Goal: Task Accomplishment & Management: Manage account settings

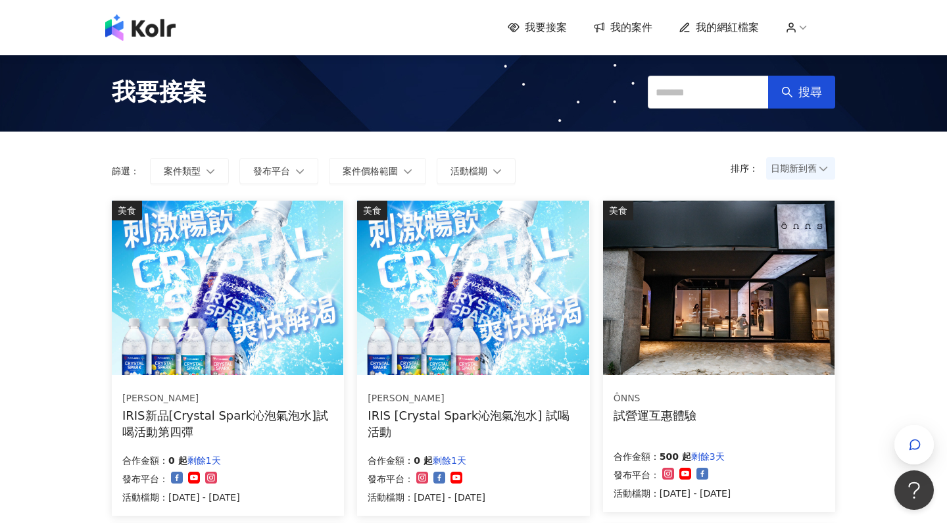
click at [737, 32] on span "我的網紅檔案" at bounding box center [727, 27] width 63 height 14
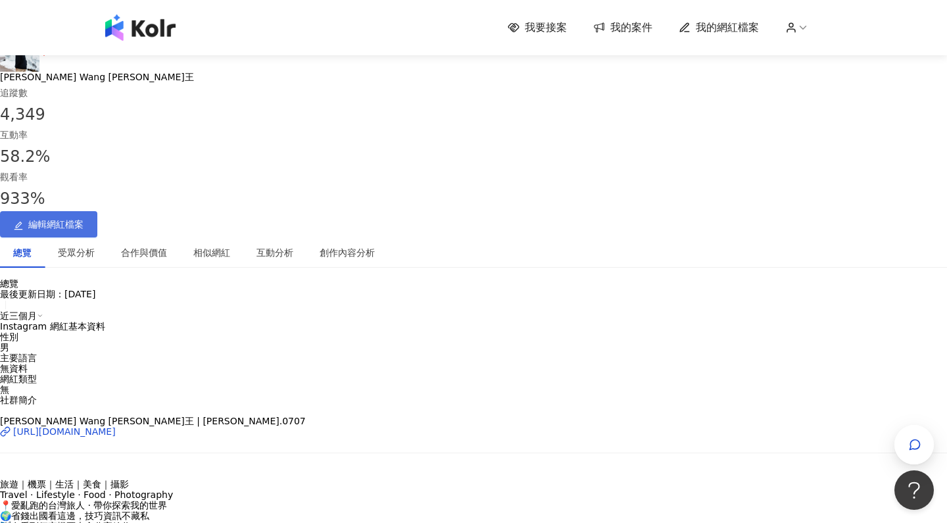
click at [84, 219] on span "編輯網紅檔案" at bounding box center [55, 224] width 55 height 11
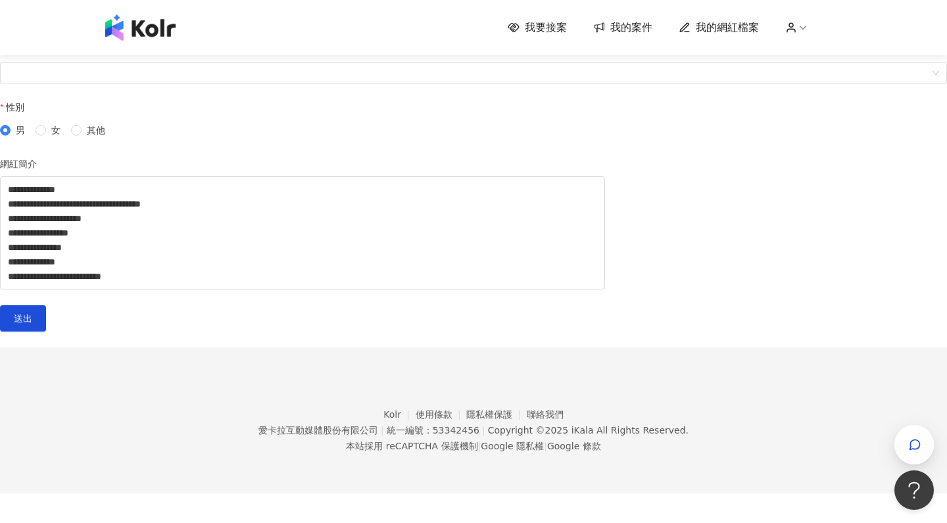
scroll to position [209, 0]
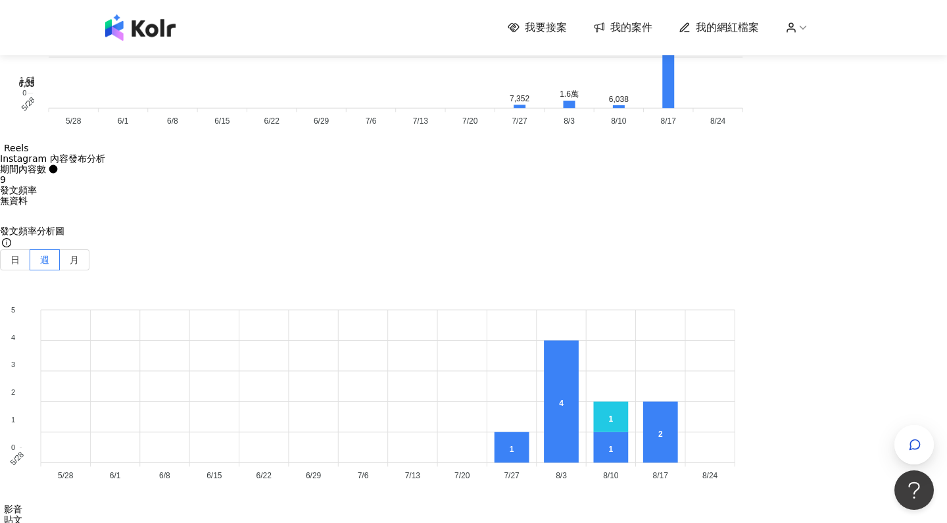
scroll to position [3148, 0]
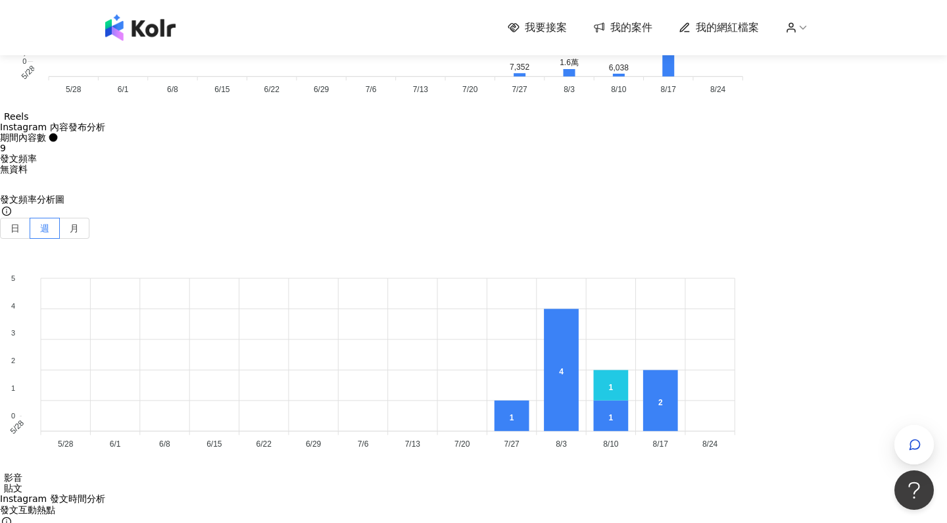
drag, startPoint x: 305, startPoint y: 413, endPoint x: 315, endPoint y: 382, distance: 33.1
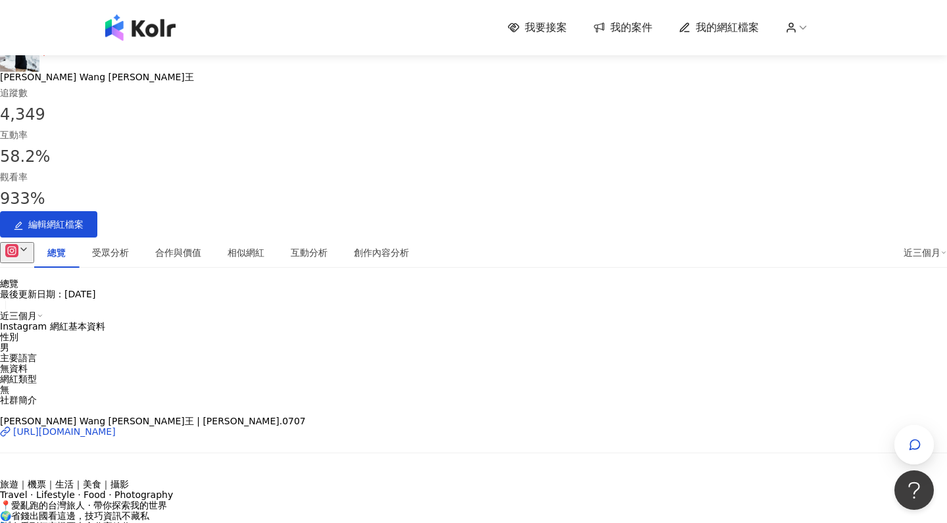
scroll to position [0, 0]
click at [904, 245] on div "近三個月" at bounding box center [925, 252] width 43 height 14
click at [750, 289] on div "最後更新日期：[DATE]" at bounding box center [473, 294] width 947 height 11
click at [904, 245] on div "近三個月" at bounding box center [925, 252] width 43 height 14
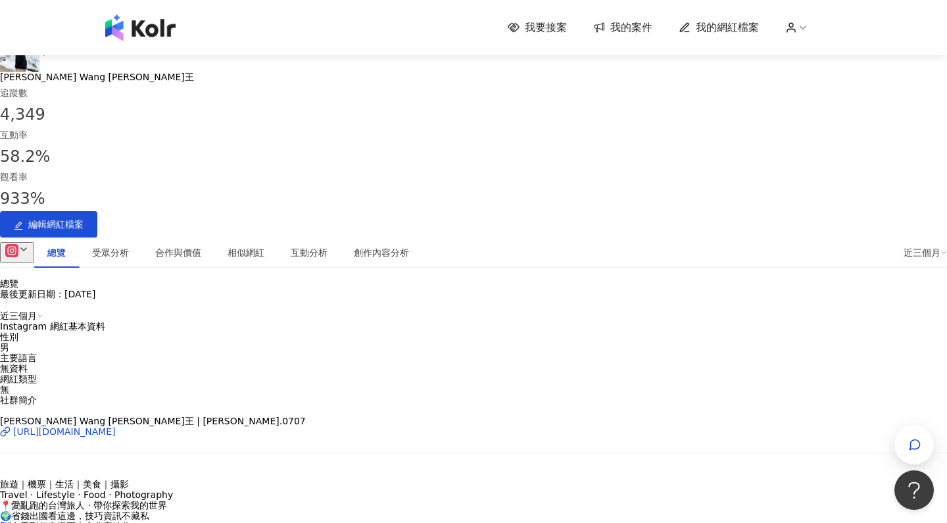
click at [18, 244] on icon at bounding box center [11, 250] width 13 height 13
click at [297, 278] on div "總覽 最後更新日期：[DATE] 近三個月" at bounding box center [473, 299] width 947 height 42
click at [799, 35] on div "我要接案 我的案件 我的網紅檔案" at bounding box center [474, 27] width 750 height 26
click at [799, 26] on icon at bounding box center [803, 28] width 12 height 12
click at [817, 57] on link "帳戶設定" at bounding box center [830, 52] width 37 height 11
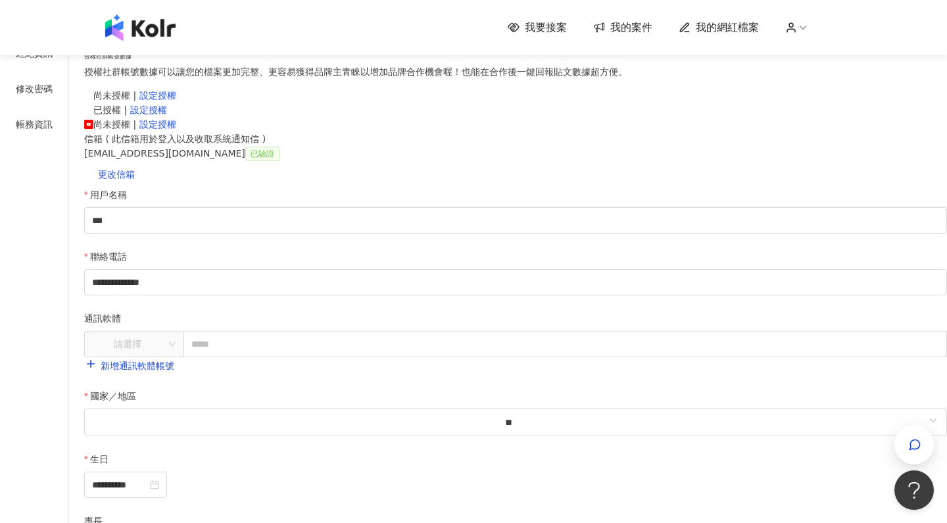
scroll to position [59, 0]
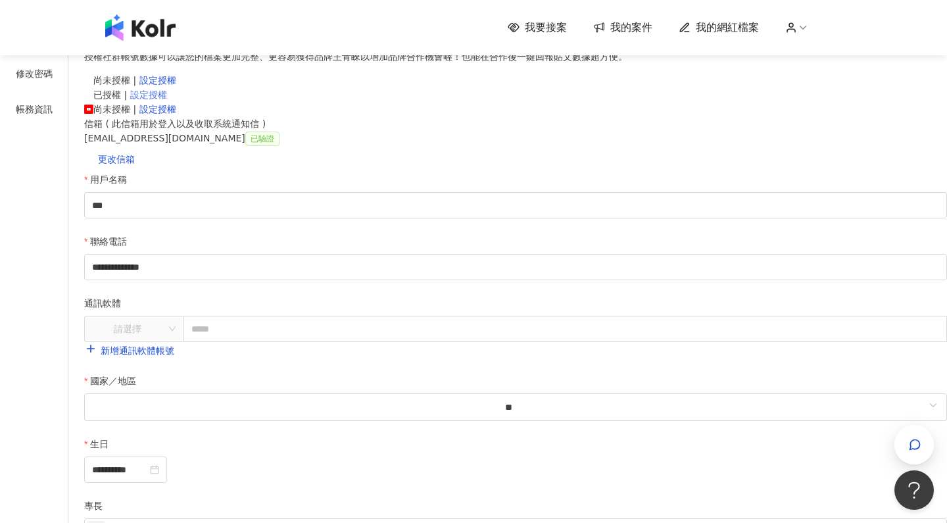
click at [167, 100] on link "設定授權" at bounding box center [148, 94] width 37 height 11
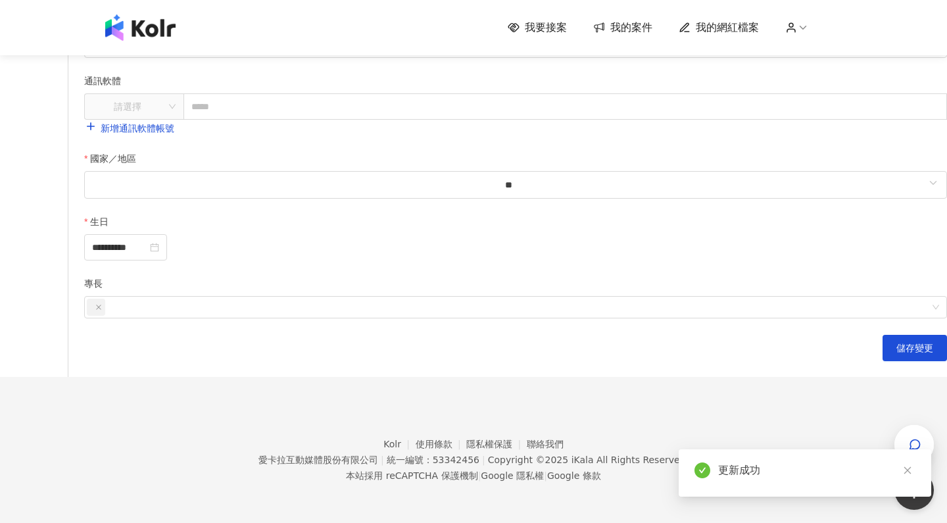
scroll to position [474, 0]
click at [897, 353] on span "儲存變更" at bounding box center [915, 348] width 37 height 11
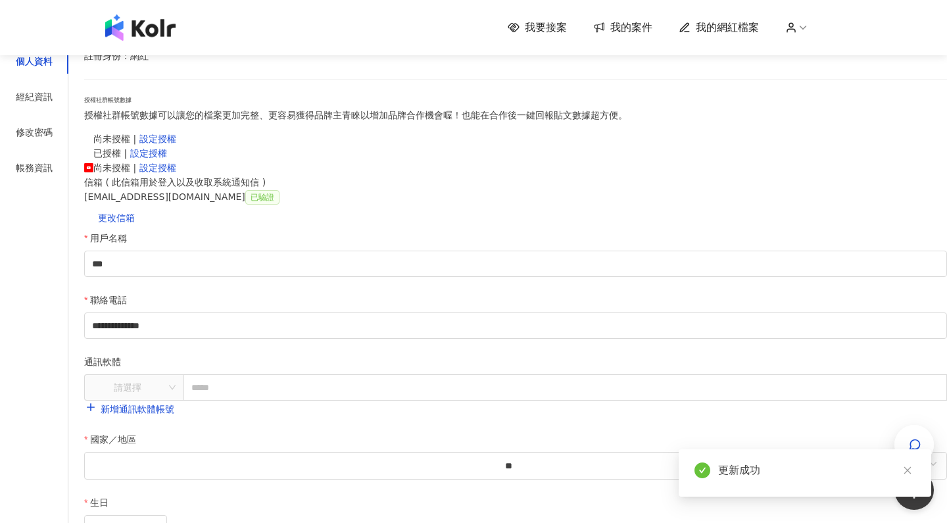
scroll to position [0, 0]
click at [747, 30] on span "我的網紅檔案" at bounding box center [727, 27] width 63 height 14
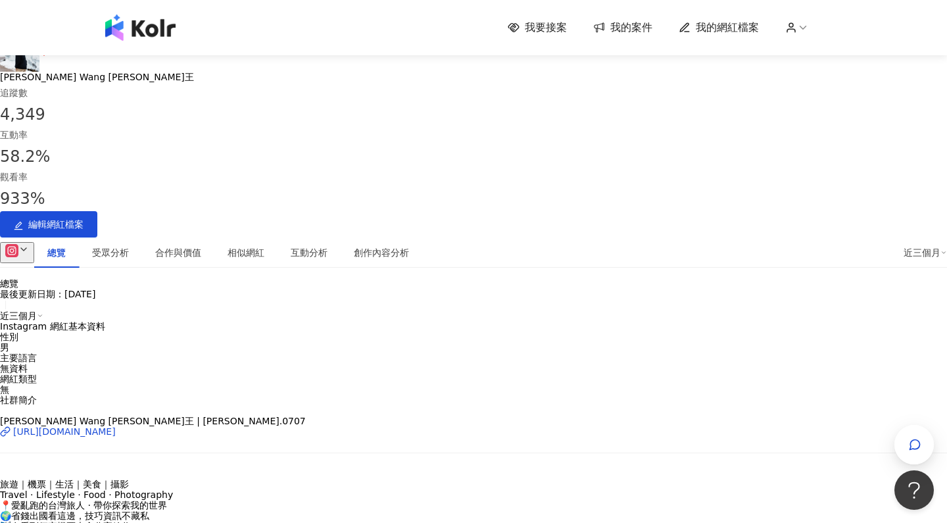
click at [45, 120] on span "4,349" at bounding box center [22, 114] width 45 height 18
click at [29, 244] on icon at bounding box center [23, 249] width 11 height 11
click at [355, 278] on div "總覽 最後更新日期：[DATE] 近三個月" at bounding box center [473, 299] width 947 height 42
click at [904, 245] on div "近三個月" at bounding box center [925, 252] width 43 height 14
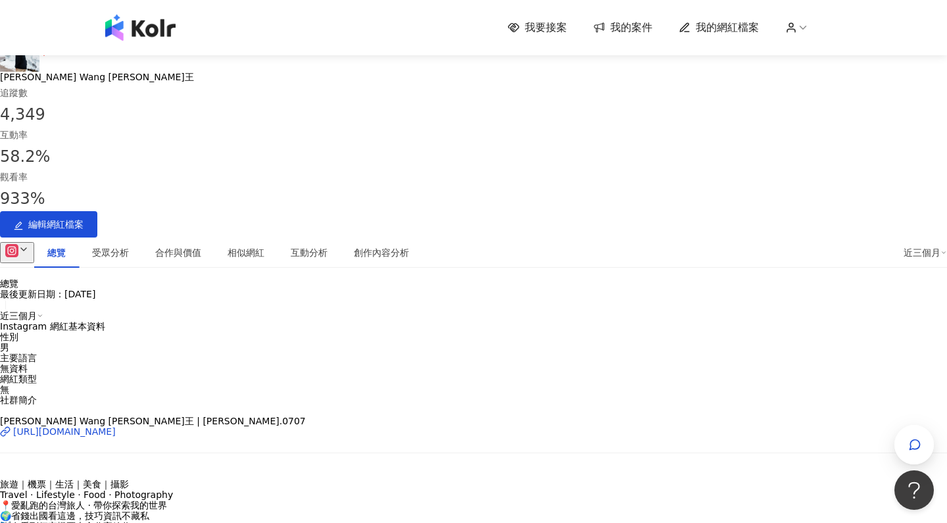
click at [824, 311] on div "近三個月" at bounding box center [473, 316] width 947 height 11
click at [723, 289] on div "最後更新日期：[DATE]" at bounding box center [473, 294] width 947 height 11
click at [921, 441] on icon "button" at bounding box center [915, 444] width 13 height 13
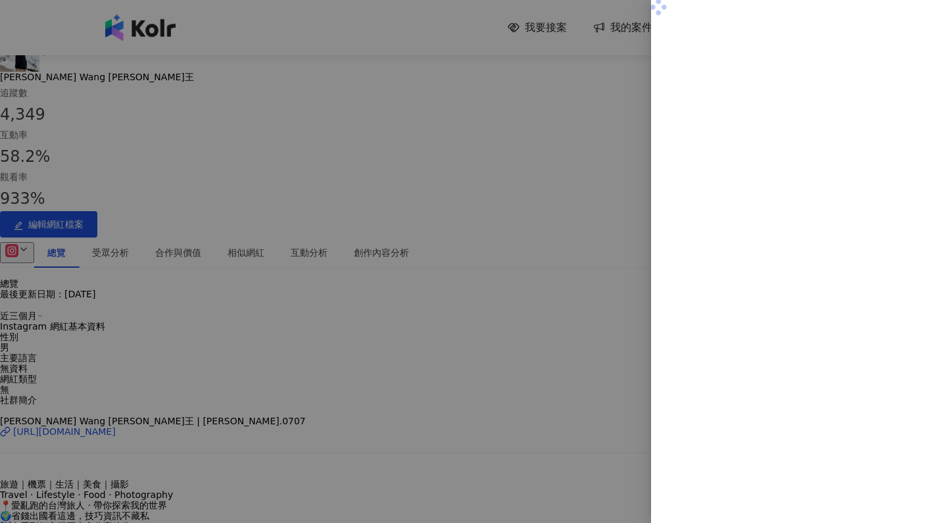
click at [572, 201] on div at bounding box center [473, 261] width 947 height 523
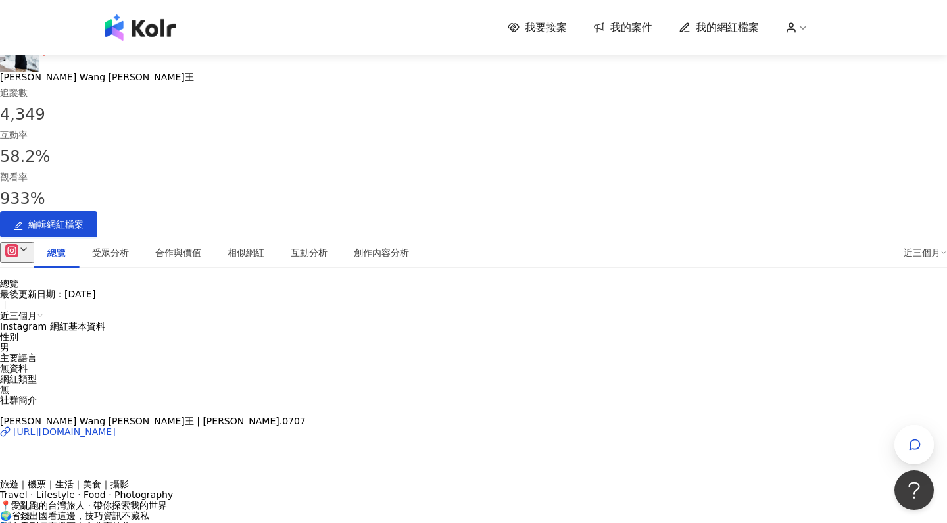
click at [904, 245] on div "近三個月" at bounding box center [925, 252] width 43 height 14
click at [84, 219] on span "編輯網紅檔案" at bounding box center [55, 224] width 55 height 11
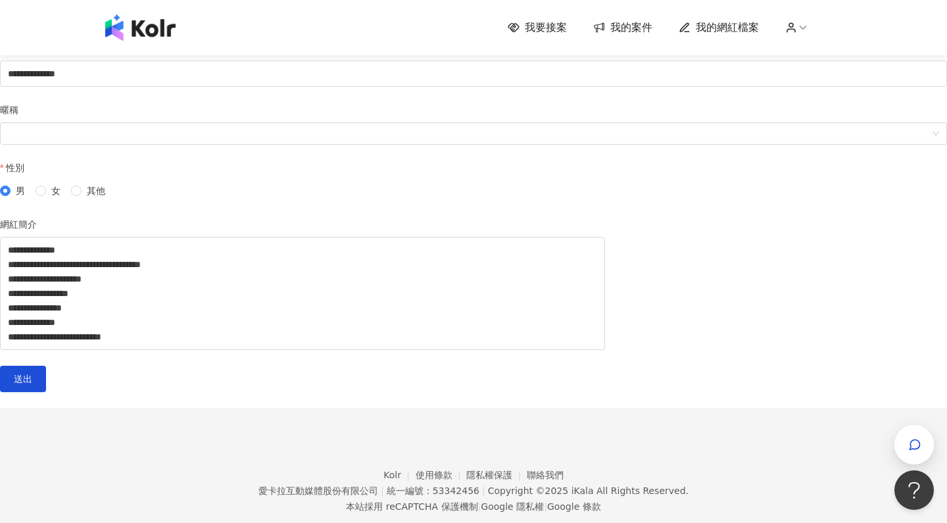
scroll to position [15, 0]
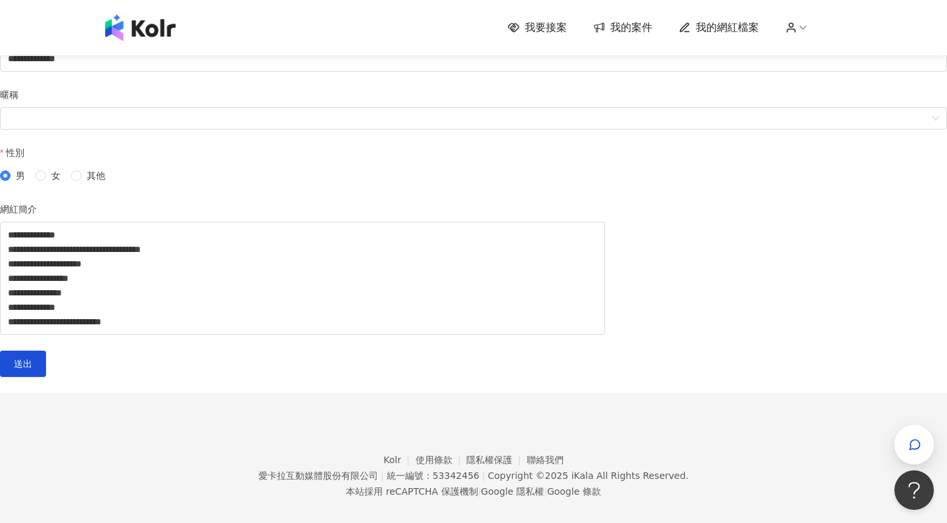
click at [154, 15] on div "合作方式與報價" at bounding box center [108, 0] width 91 height 30
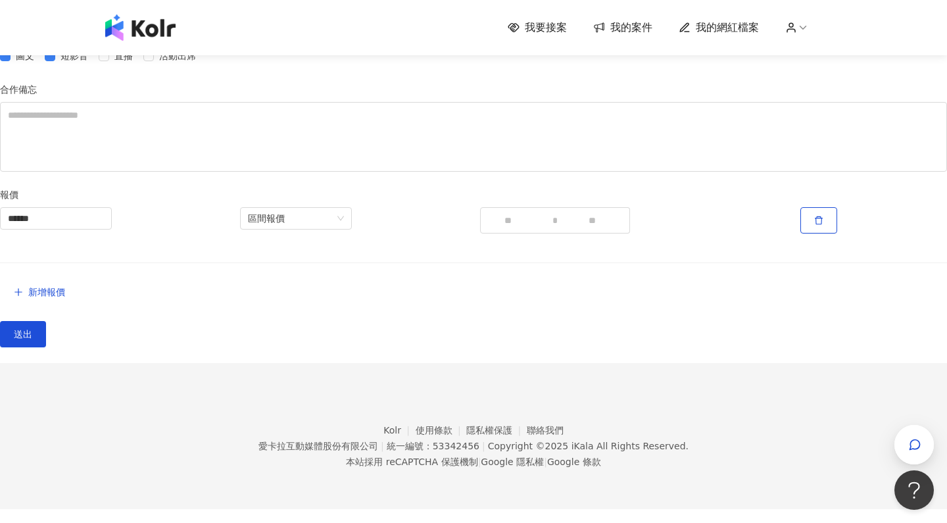
click at [50, 7] on div "基本資訊" at bounding box center [31, 0] width 37 height 14
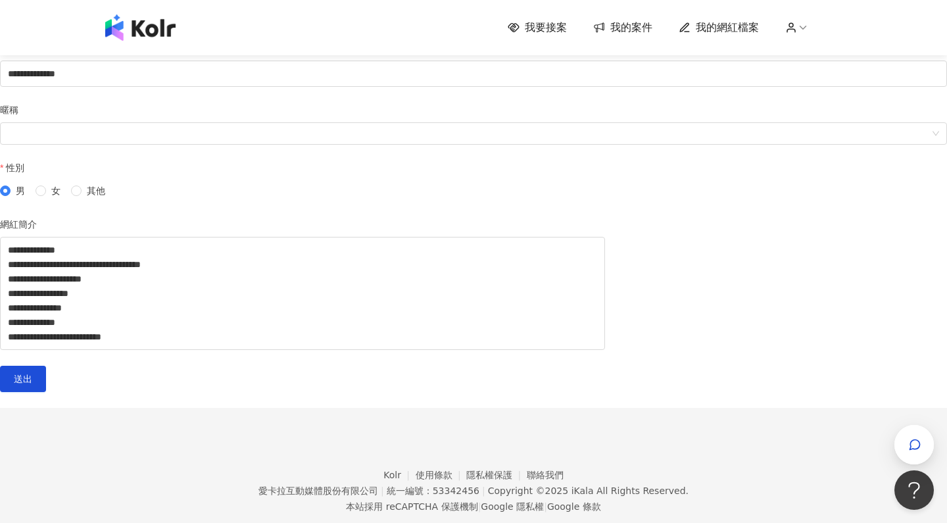
scroll to position [0, 0]
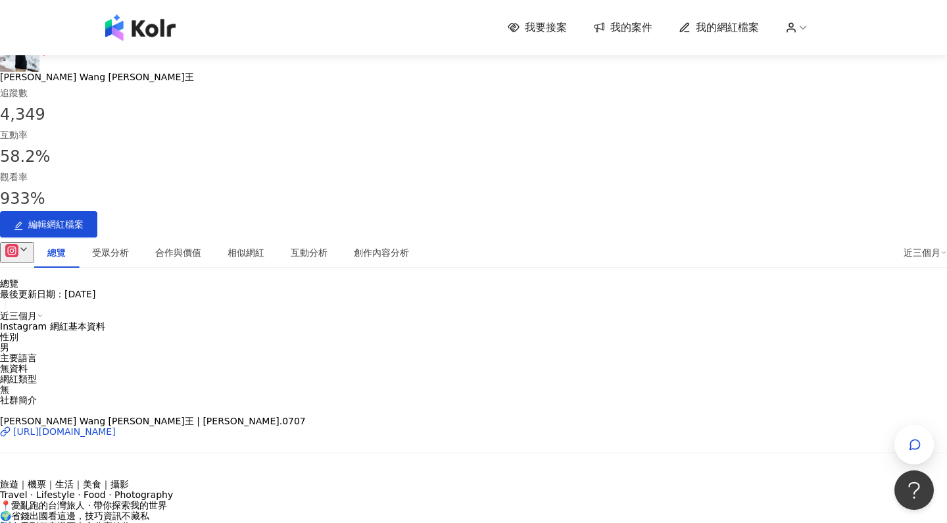
click at [29, 244] on icon at bounding box center [23, 249] width 11 height 11
click at [39, 72] on img at bounding box center [19, 51] width 39 height 39
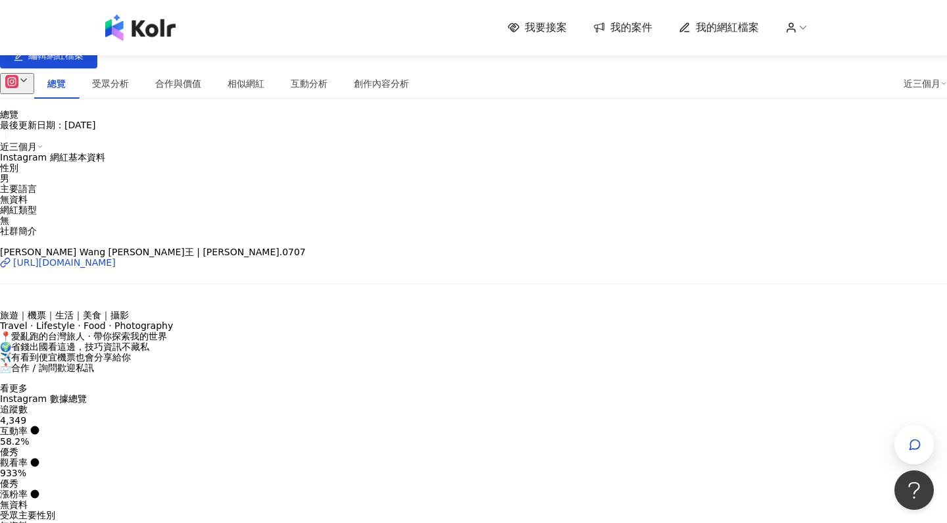
scroll to position [176, 0]
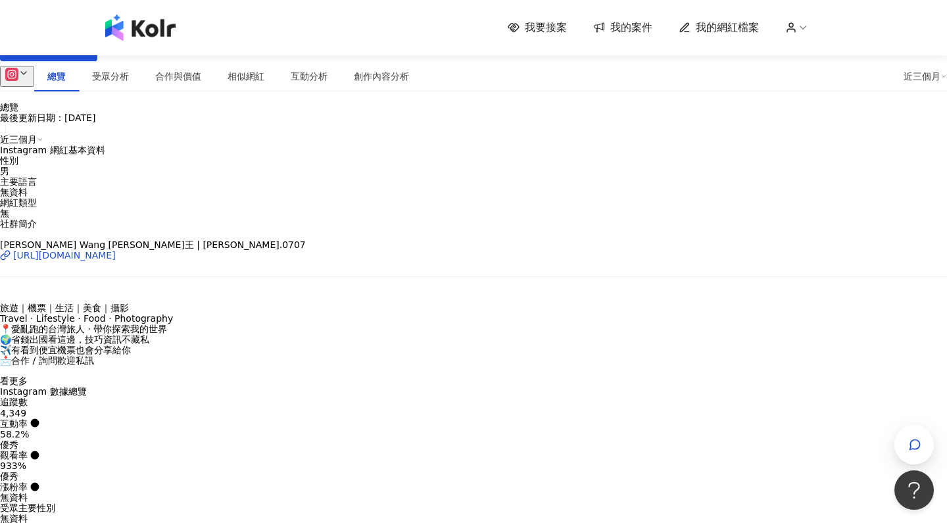
click at [28, 376] on span "看更多" at bounding box center [14, 381] width 28 height 11
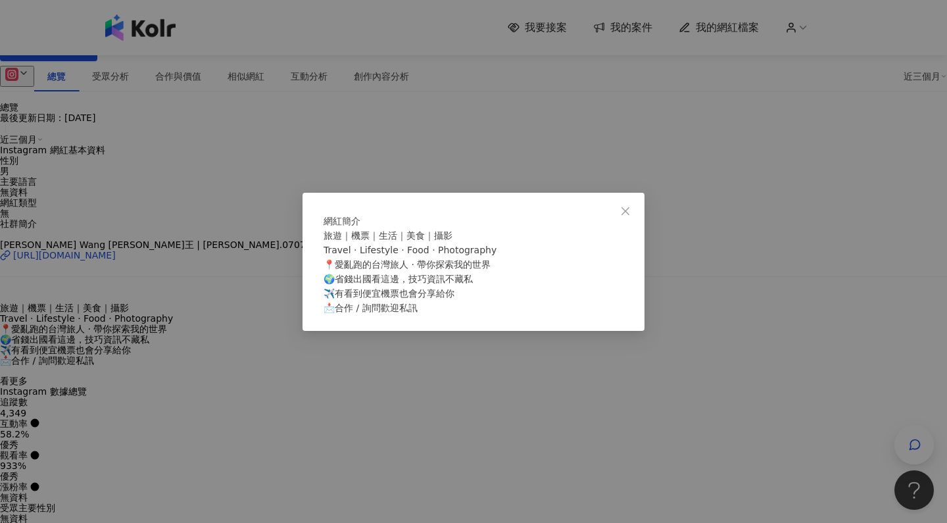
scroll to position [194, 0]
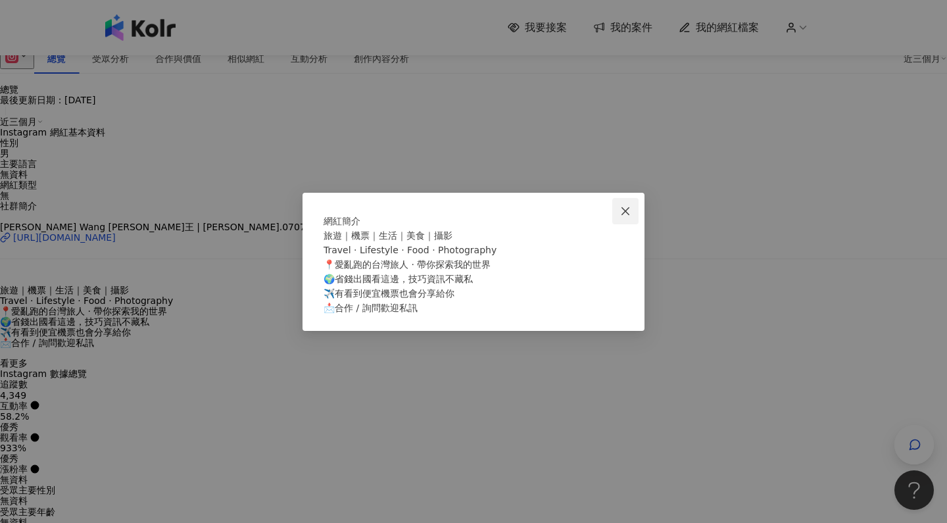
click at [622, 206] on icon "close" at bounding box center [625, 211] width 11 height 11
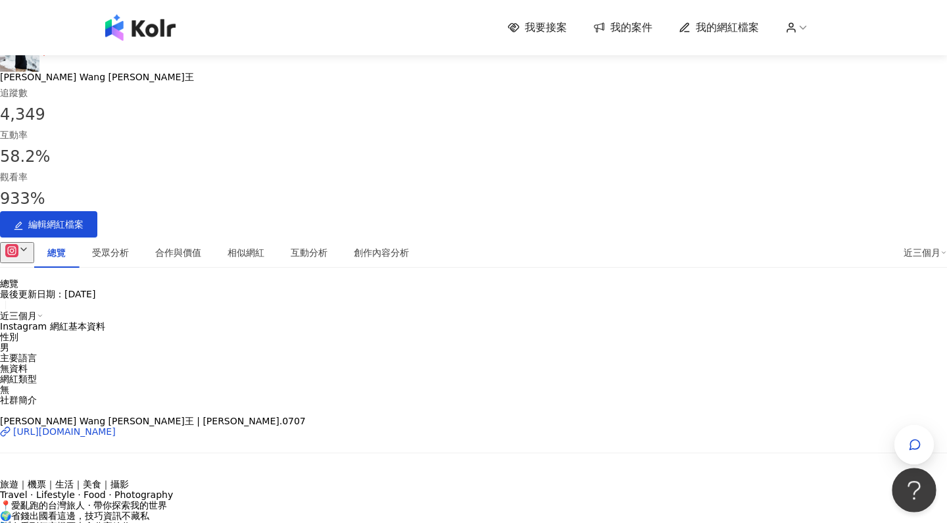
scroll to position [0, 0]
click at [914, 497] on button "Open Beacon popover" at bounding box center [911, 487] width 39 height 39
type input "**"
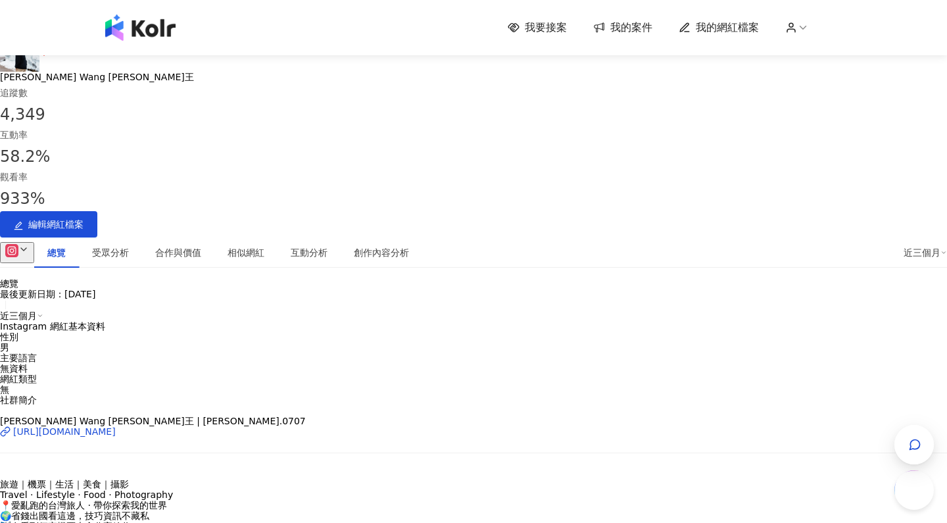
scroll to position [78, 0]
drag, startPoint x: 209, startPoint y: 688, endPoint x: 153, endPoint y: 688, distance: 55.3
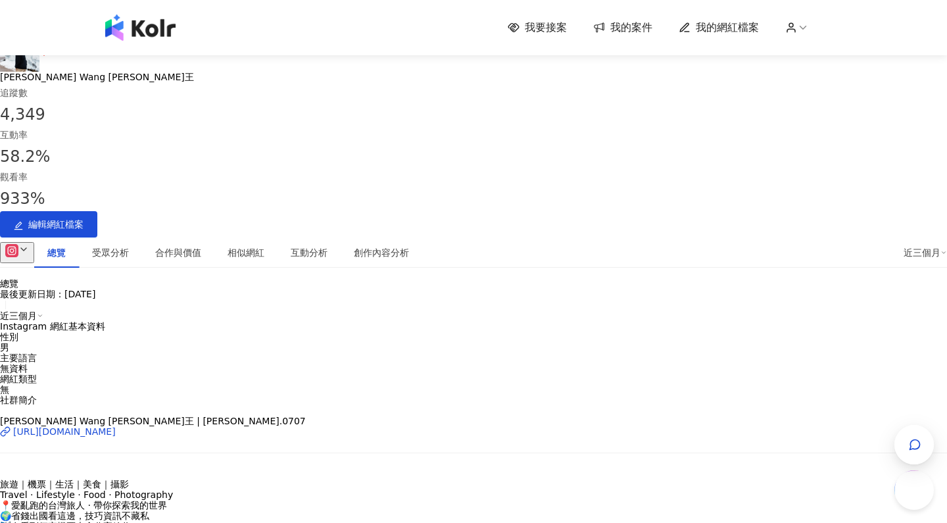
copy p "網紅本人可以直接私訊 IG: kolr_service"
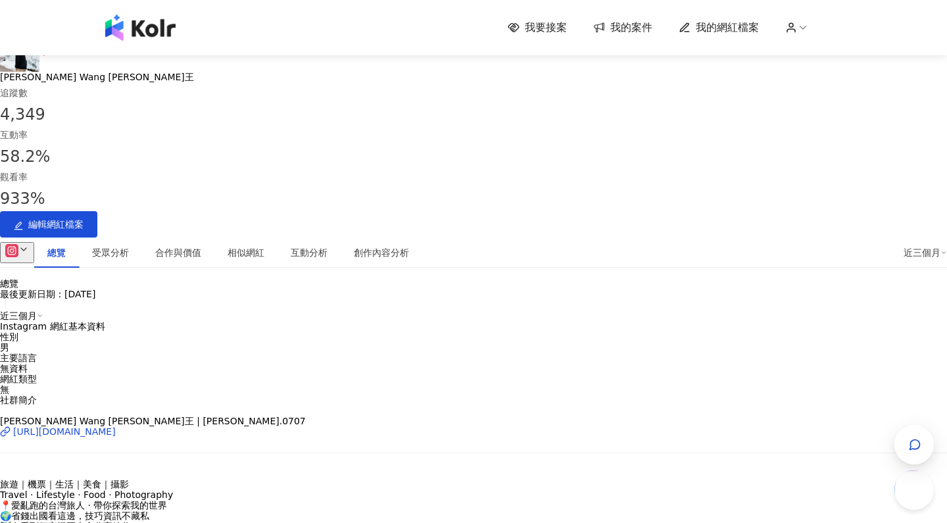
click at [562, 32] on div "4,349" at bounding box center [473, 16] width 947 height 32
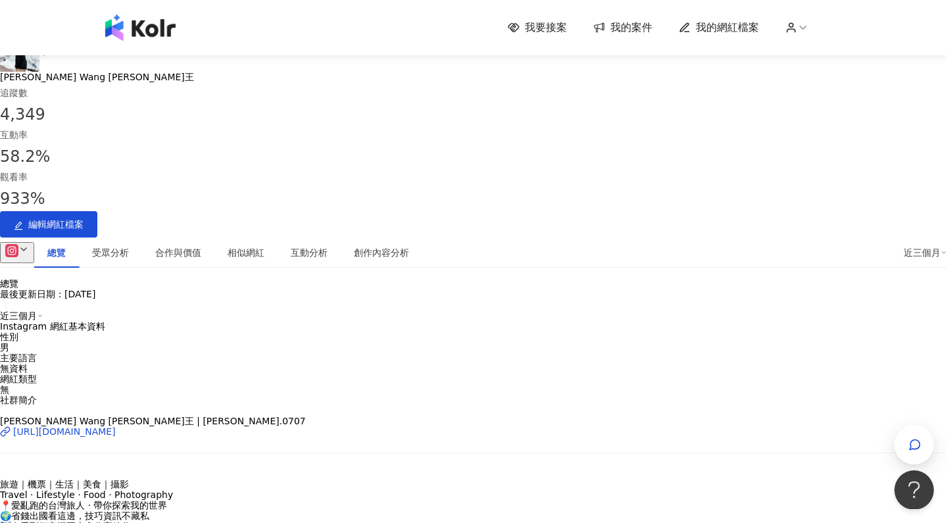
click at [142, 26] on img at bounding box center [140, 27] width 70 height 26
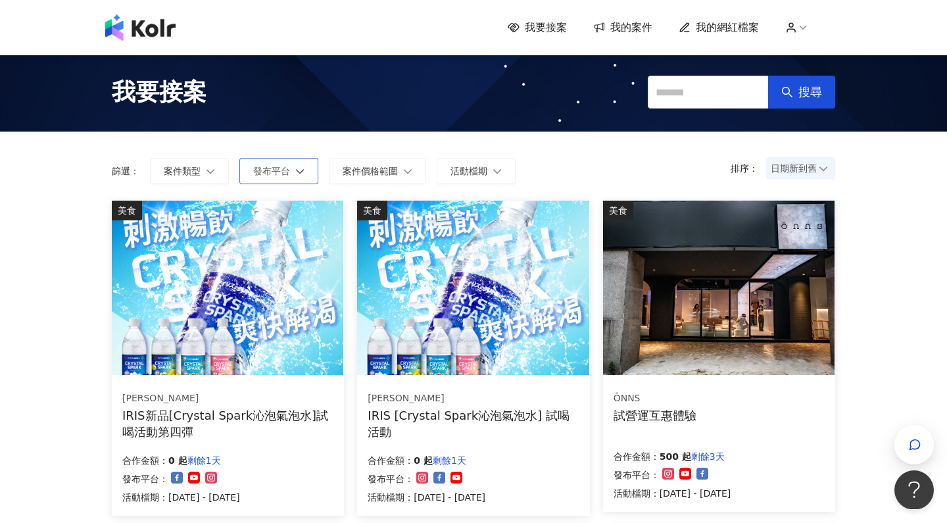
click at [279, 166] on span "發布平台" at bounding box center [271, 171] width 37 height 11
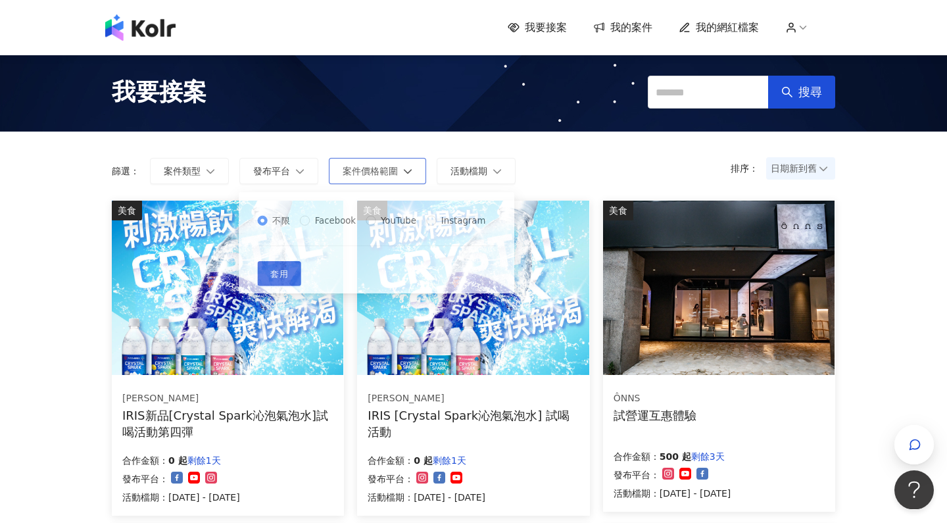
click at [405, 166] on icon "button" at bounding box center [407, 170] width 9 height 9
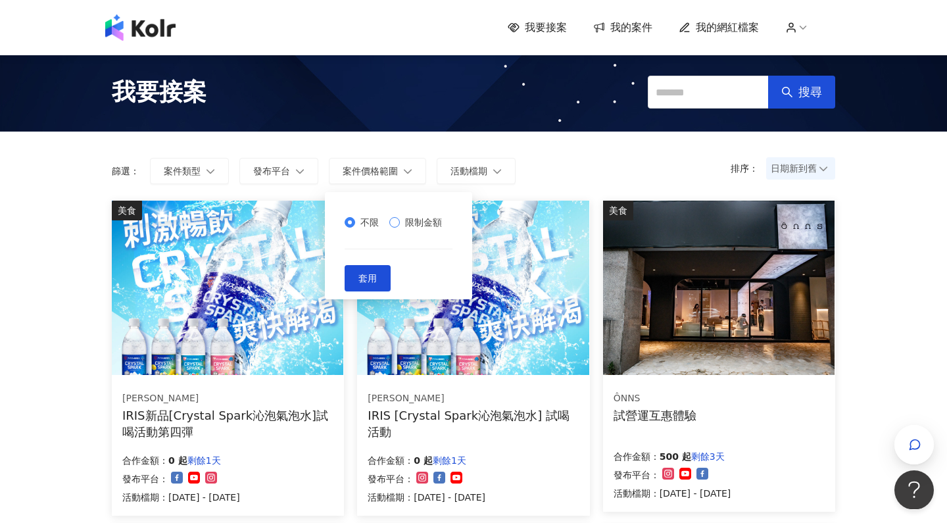
click at [424, 218] on span "限制金額" at bounding box center [423, 222] width 47 height 14
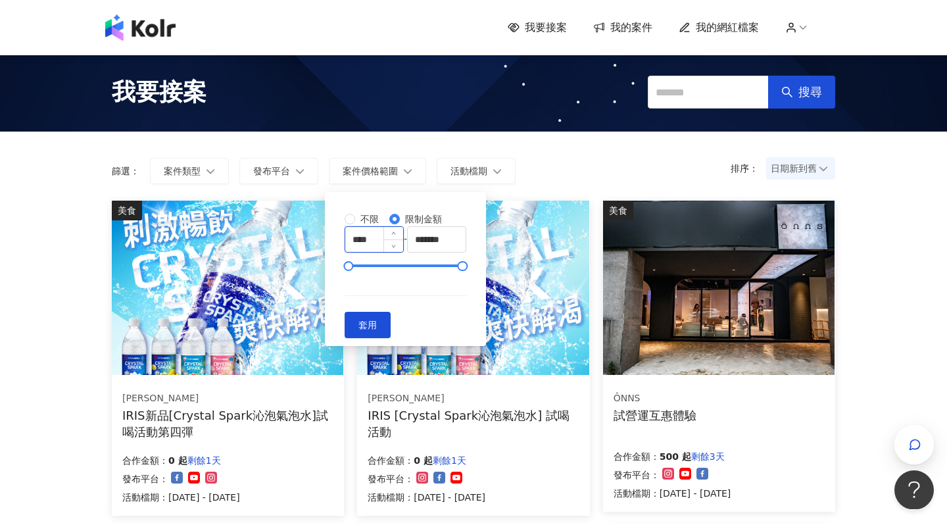
click at [403, 252] on input "****" at bounding box center [374, 239] width 58 height 25
drag, startPoint x: 349, startPoint y: 272, endPoint x: 365, endPoint y: 271, distance: 15.2
click at [359, 270] on div at bounding box center [354, 266] width 7 height 7
click at [378, 252] on input "*****" at bounding box center [374, 239] width 58 height 25
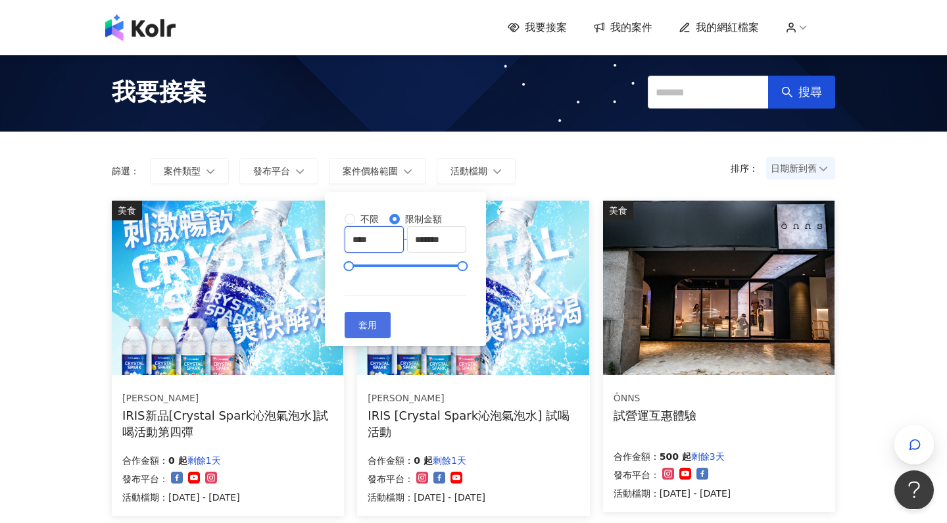
type input "****"
click at [391, 328] on button "套用" at bounding box center [368, 325] width 46 height 26
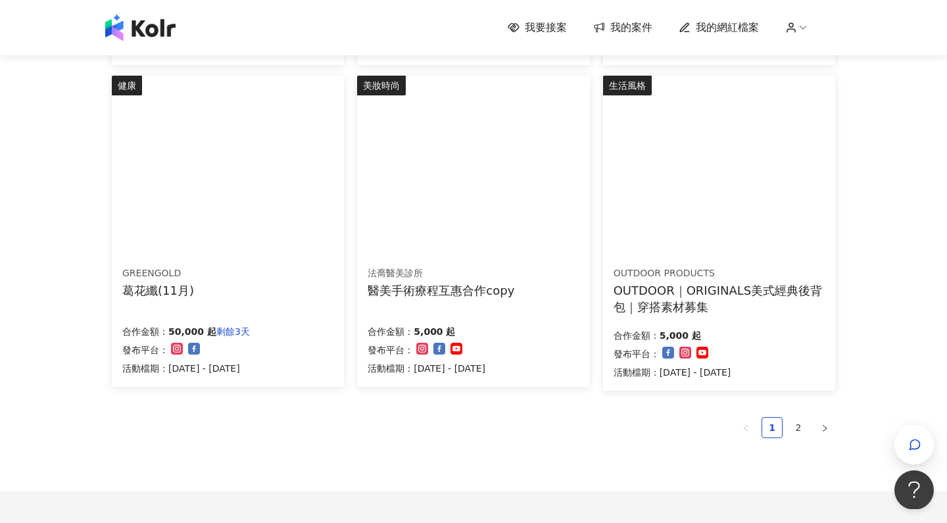
scroll to position [842, 0]
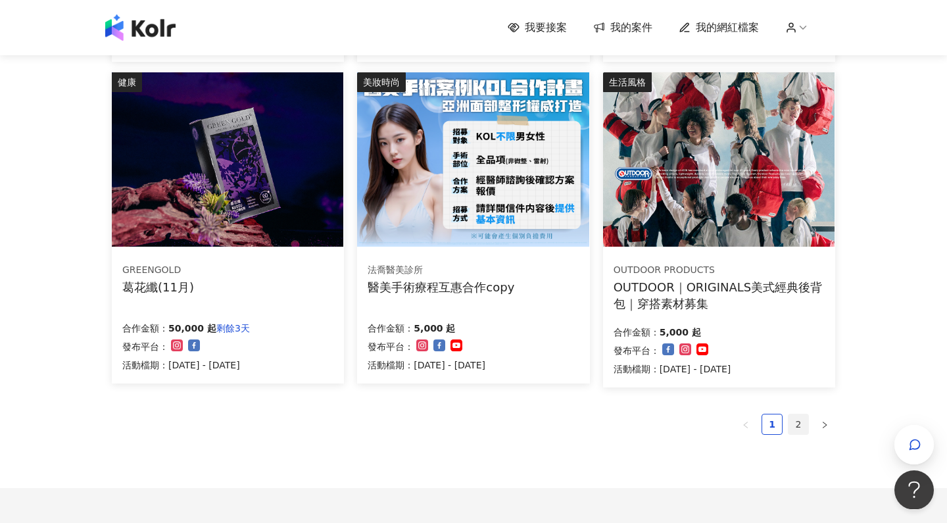
click at [794, 426] on link "2" at bounding box center [799, 425] width 20 height 20
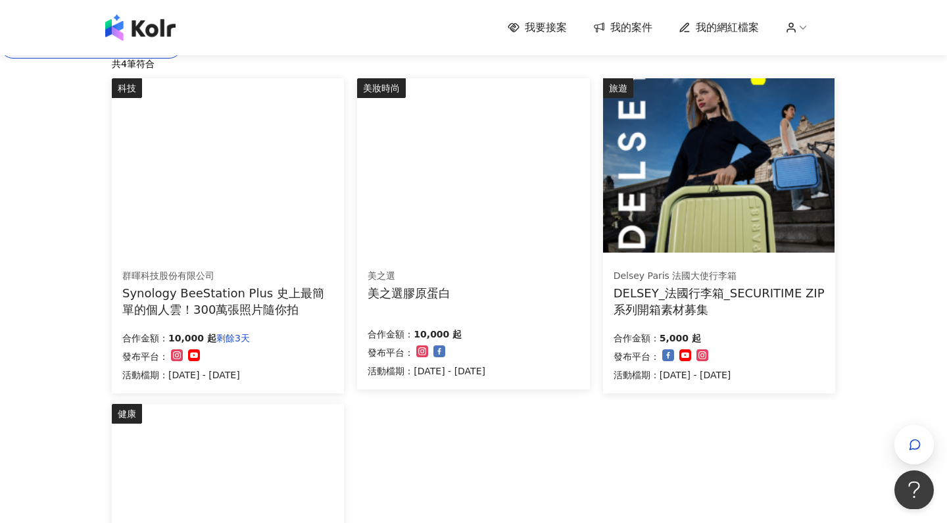
scroll to position [136, 0]
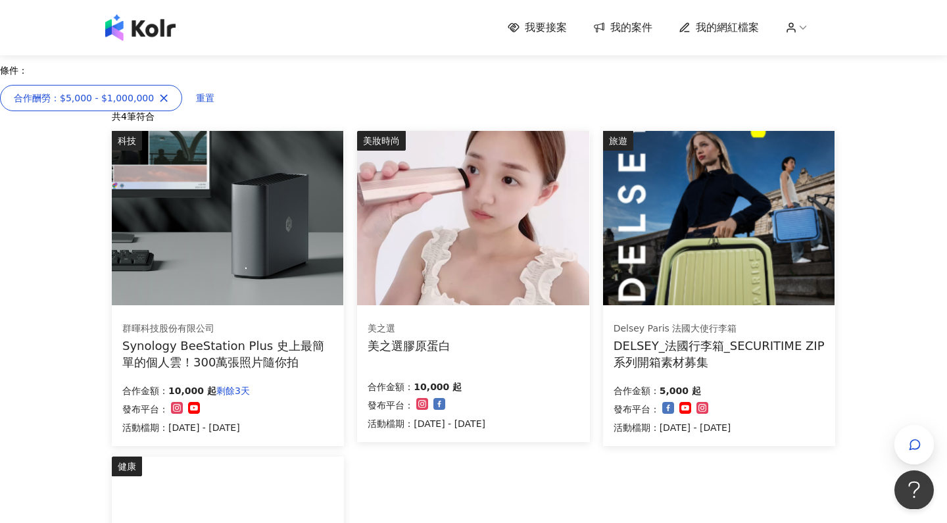
click at [234, 363] on div "Synology BeeStation Plus 史上最簡單的個人雲！300萬張照片隨你拍" at bounding box center [227, 354] width 211 height 33
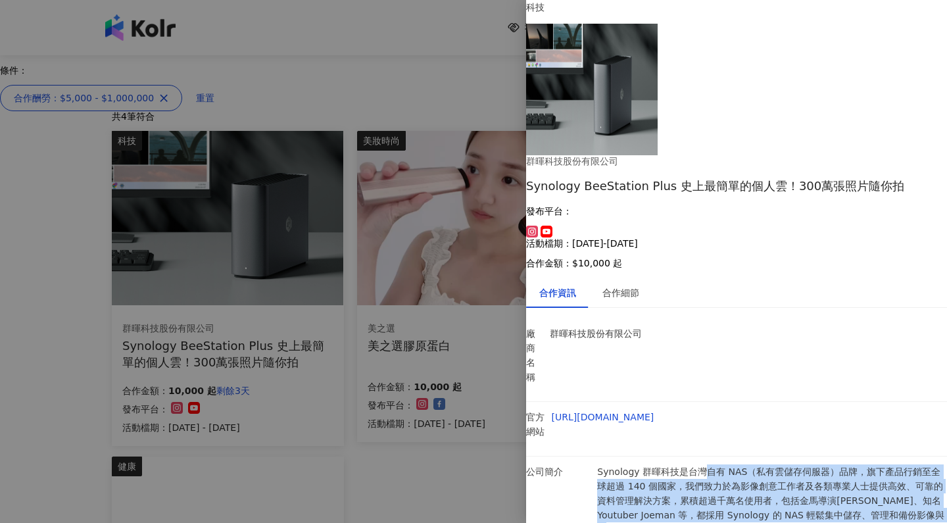
drag, startPoint x: 712, startPoint y: 270, endPoint x: 711, endPoint y: 319, distance: 48.7
click at [711, 465] on p "Synology 群暉科技是台灣自有 NAS（私有雲儲存伺服器）品牌，旗下產品行銷至全球超過 140 個國家，我們致力於為影像創意工作者及各類專業人士提供高效…" at bounding box center [772, 515] width 350 height 101
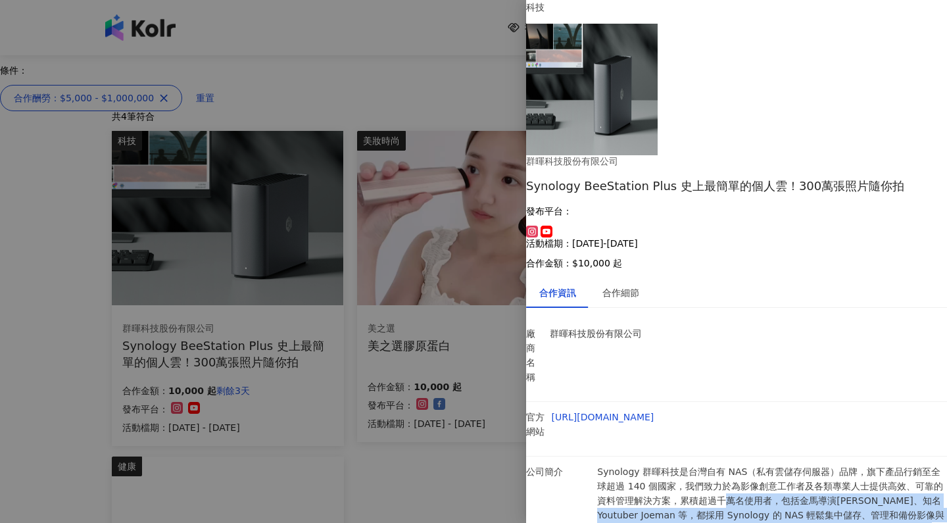
drag, startPoint x: 713, startPoint y: 342, endPoint x: 749, endPoint y: 296, distance: 59.0
click at [749, 465] on p "Synology 群暉科技是台灣自有 NAS（私有雲儲存伺服器）品牌，旗下產品行銷至全球超過 140 個國家，我們致力於為影像創意工作者及各類專業人士提供高效…" at bounding box center [772, 515] width 350 height 101
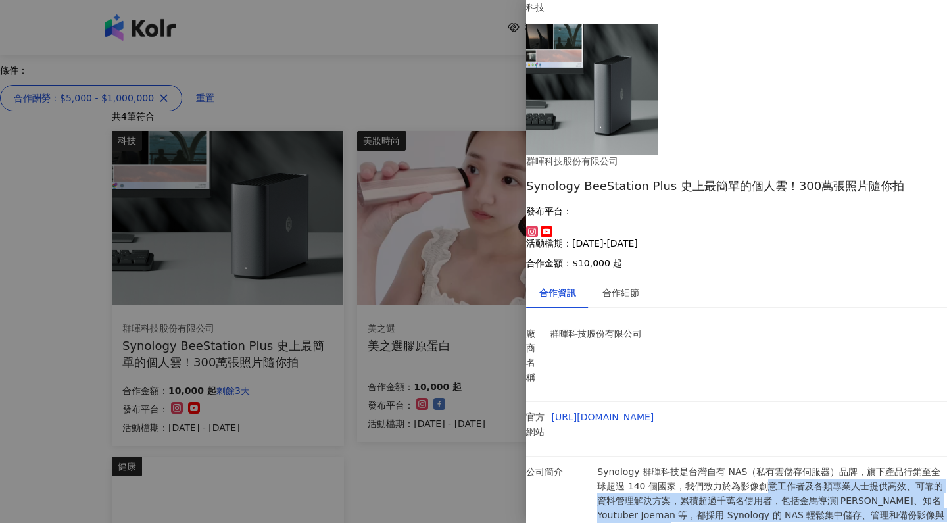
drag, startPoint x: 774, startPoint y: 278, endPoint x: 774, endPoint y: 317, distance: 39.5
click at [774, 465] on p "Synology 群暉科技是台灣自有 NAS（私有雲儲存伺服器）品牌，旗下產品行銷至全球超過 140 個國家，我們致力於為影像創意工作者及各類專業人士提供高效…" at bounding box center [772, 515] width 350 height 101
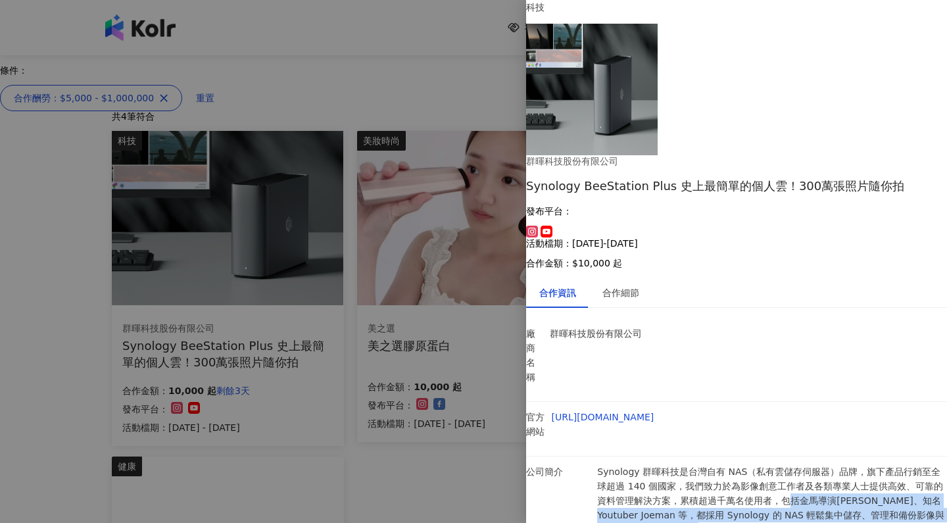
drag, startPoint x: 797, startPoint y: 319, endPoint x: 803, endPoint y: 291, distance: 28.3
click at [804, 465] on p "Synology 群暉科技是台灣自有 NAS（私有雲儲存伺服器）品牌，旗下產品行銷至全球超過 140 個國家，我們致力於為影像創意工作者及各類專業人士提供高效…" at bounding box center [772, 515] width 350 height 101
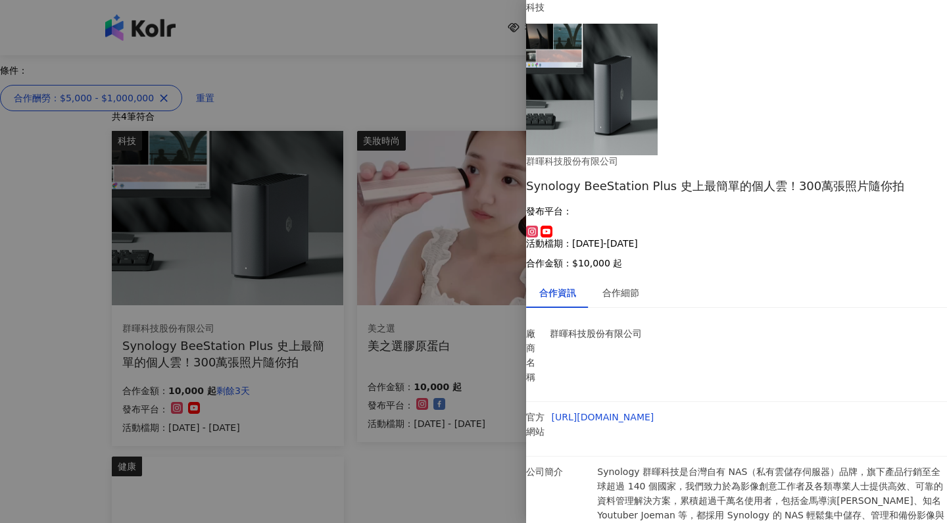
click at [803, 465] on p "Synology 群暉科技是台灣自有 NAS（私有雲儲存伺服器）品牌，旗下產品行銷至全球超過 140 個國家，我們致力於為影像創意工作者及各類專業人士提供高效…" at bounding box center [772, 515] width 350 height 101
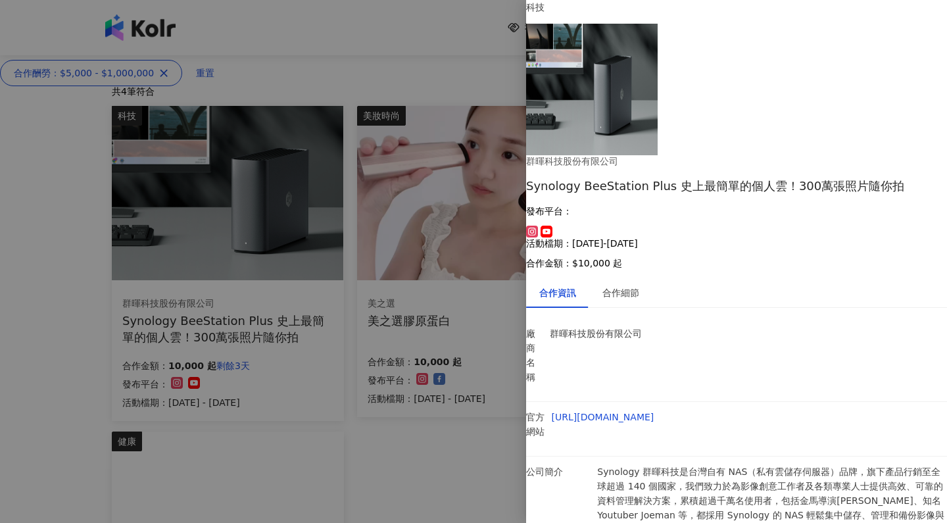
scroll to position [153, 0]
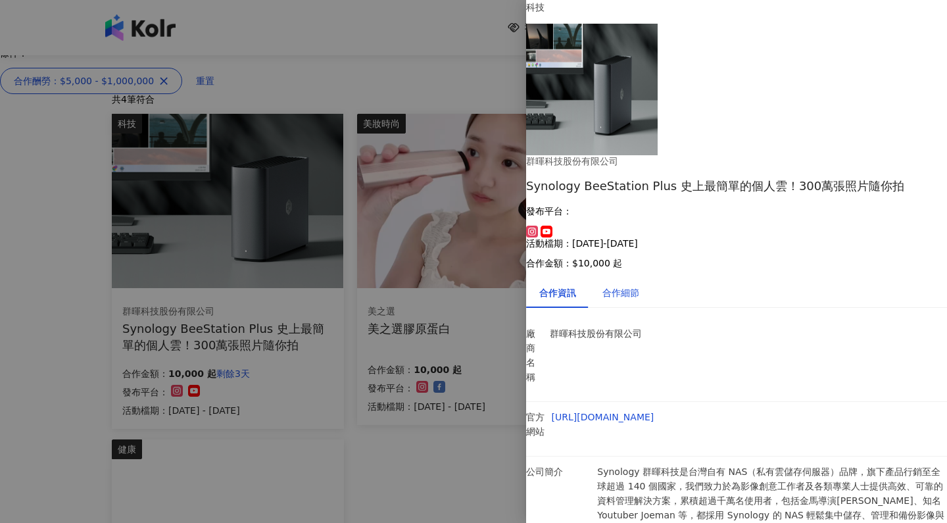
click at [637, 286] on div "合作細節" at bounding box center [621, 293] width 37 height 14
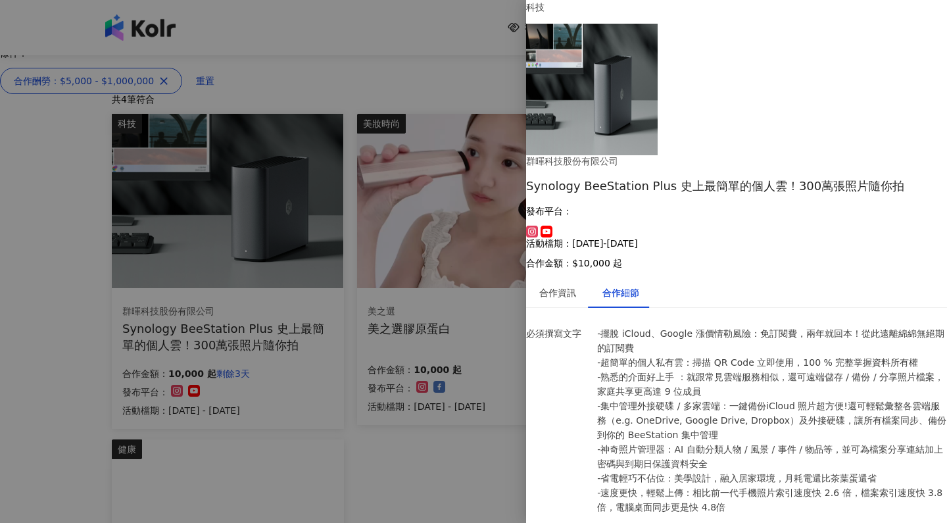
scroll to position [157, 0]
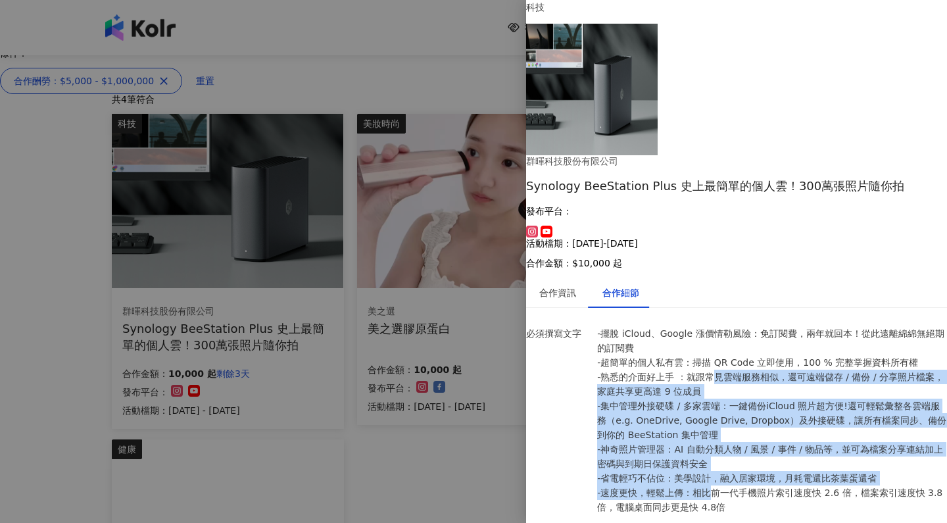
drag, startPoint x: 719, startPoint y: 89, endPoint x: 717, endPoint y: 182, distance: 93.5
click at [717, 326] on p "-擺脫 iCloud、Google 漲價情勒風險：免訂閱費，兩年就回本！從此遠離綿綿無絕期的訂閱費 -超簡單的個人私有雲：掃描 QR Code 立即使用，10…" at bounding box center [772, 420] width 350 height 188
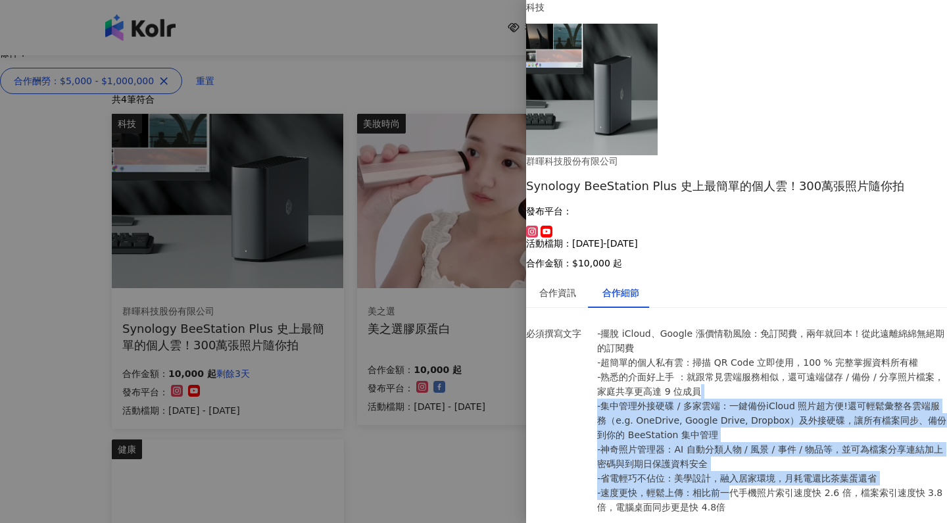
drag, startPoint x: 736, startPoint y: 186, endPoint x: 753, endPoint y: 97, distance: 90.5
click at [753, 326] on p "-擺脫 iCloud、Google 漲價情勒風險：免訂閱費，兩年就回本！從此遠離綿綿無絕期的訂閱費 -超簡單的個人私有雲：掃描 QR Code 立即使用，10…" at bounding box center [772, 420] width 350 height 188
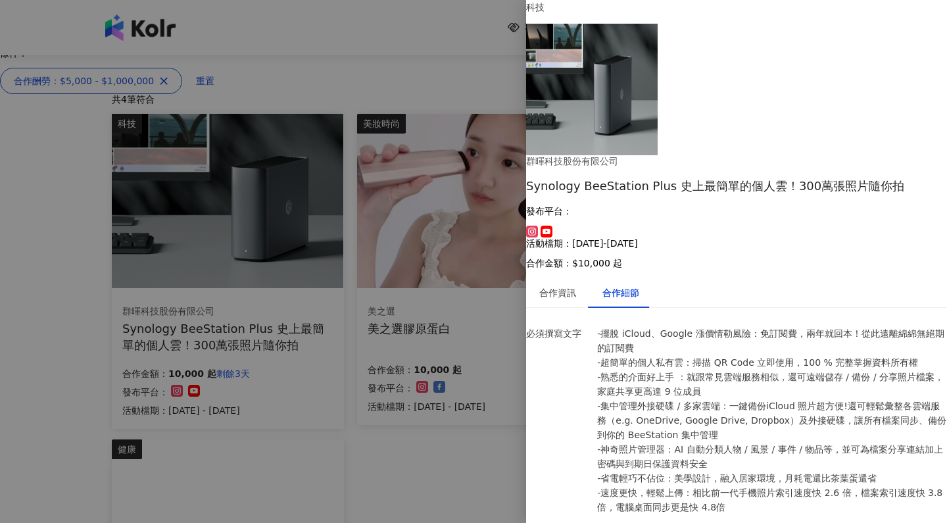
drag, startPoint x: 641, startPoint y: 228, endPoint x: 644, endPoint y: 249, distance: 21.3
drag, startPoint x: 657, startPoint y: 249, endPoint x: 609, endPoint y: 220, distance: 55.5
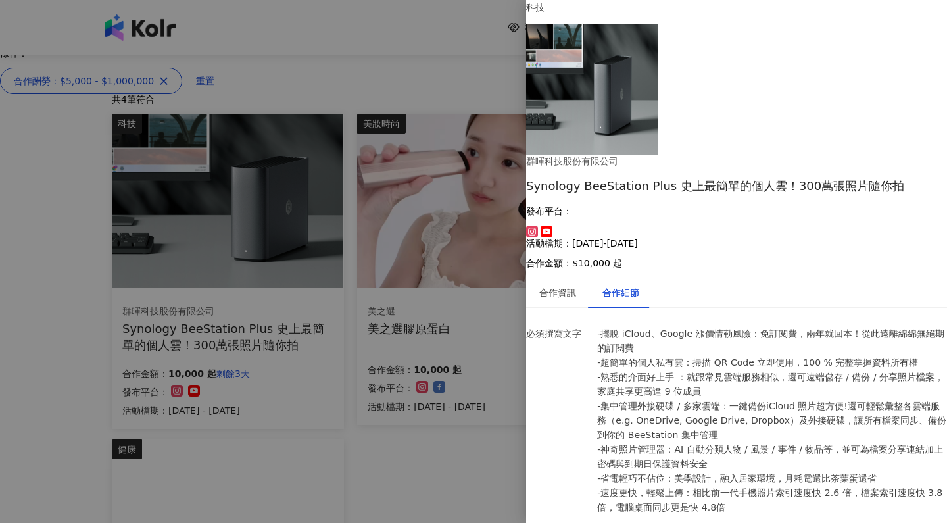
scroll to position [199, 0]
drag, startPoint x: 595, startPoint y: 228, endPoint x: 669, endPoint y: 340, distance: 134.9
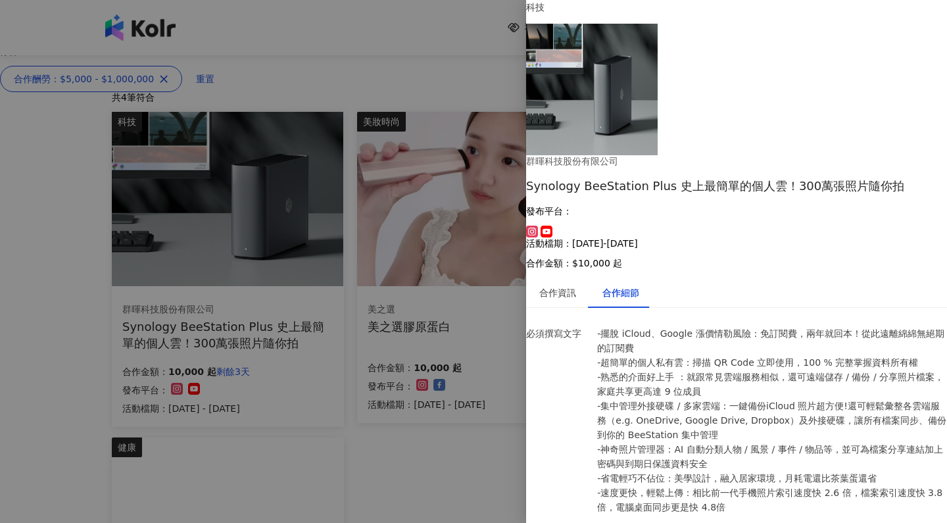
scroll to position [163, 0]
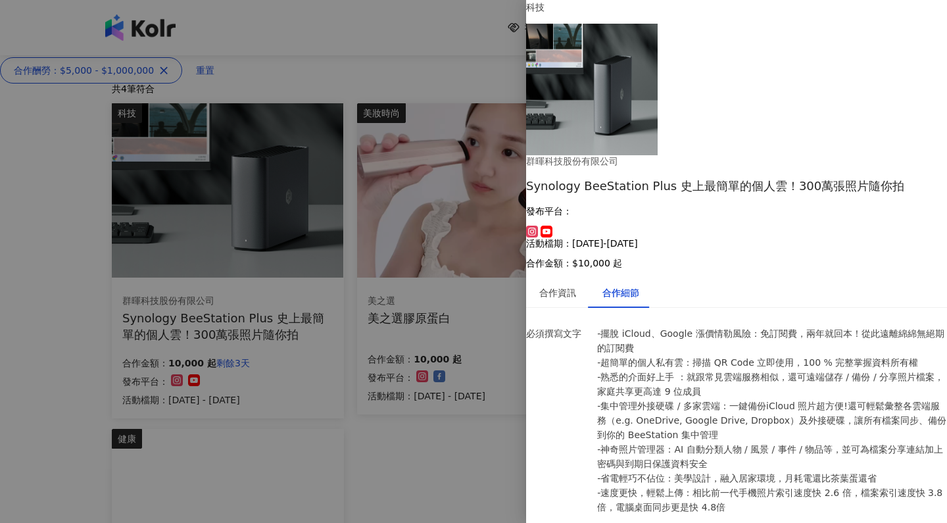
drag, startPoint x: 607, startPoint y: 318, endPoint x: 735, endPoint y: 463, distance: 193.0
drag, startPoint x: 751, startPoint y: 448, endPoint x: 839, endPoint y: 293, distance: 177.7
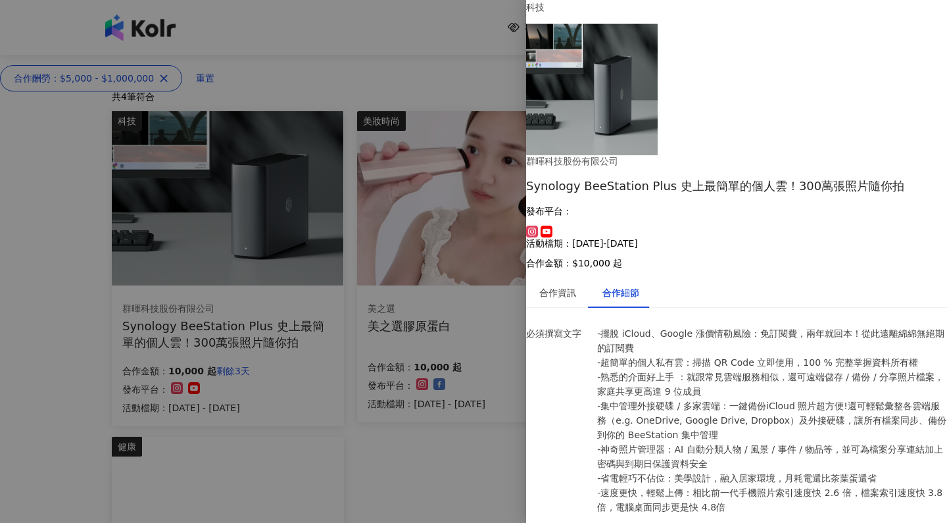
click at [65, 228] on div at bounding box center [473, 261] width 947 height 523
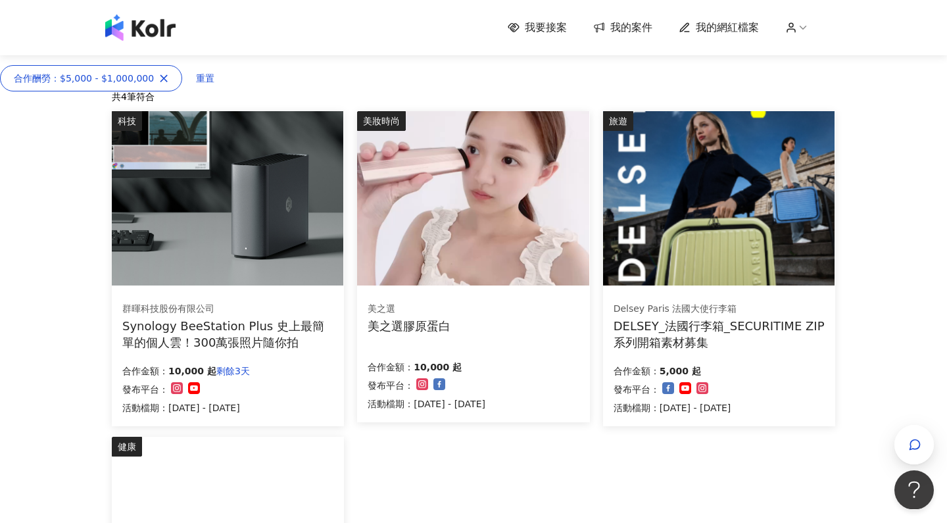
click at [82, 228] on div "我要接案 我的案件 我的網紅檔案 我要接案 搜尋 排序： 日期新到舊 篩選： 案件類型 發布平台 案件價格範圍 活動檔期 清除 套用 條件： 合作酬勞：$5,…" at bounding box center [473, 420] width 947 height 1150
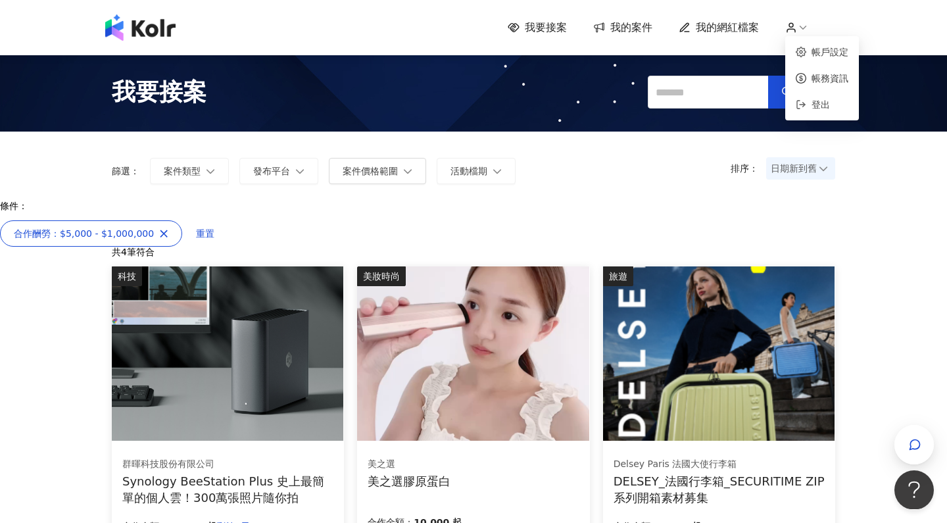
click at [803, 26] on icon at bounding box center [803, 28] width 12 height 12
